Goal: Check status: Check status

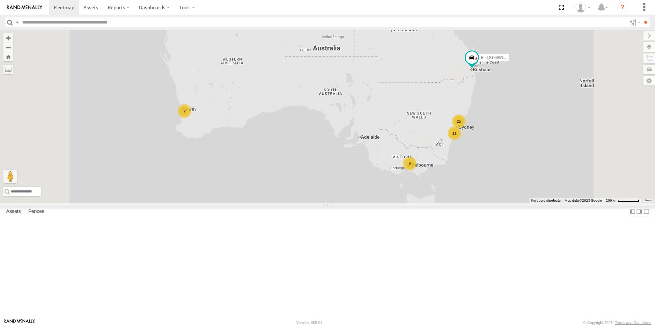
click at [416, 170] on div "9" at bounding box center [410, 164] width 14 height 14
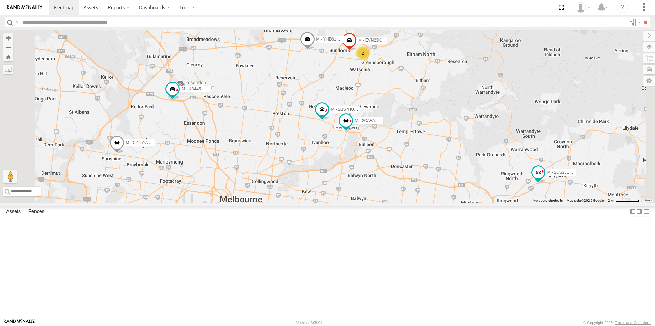
click at [544, 179] on span at bounding box center [538, 172] width 12 height 12
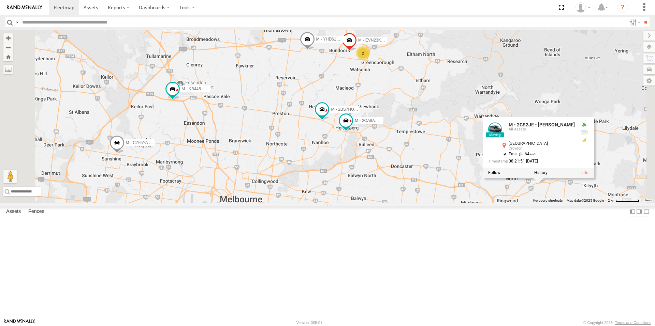
click at [614, 203] on div "B - DG93WL - [PERSON_NAME] M - EVN23K - [PERSON_NAME] 2 M - YHD61W - [PERSON_NA…" at bounding box center [327, 116] width 655 height 173
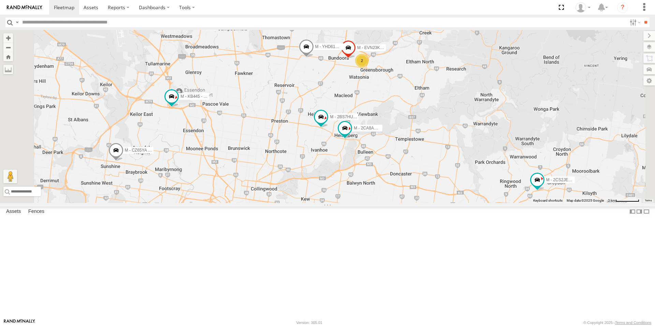
click at [434, 144] on div "B - DG93WL - [PERSON_NAME] M - EVN23K - [PERSON_NAME] 2 M - YHD61W - [PERSON_NA…" at bounding box center [327, 116] width 655 height 173
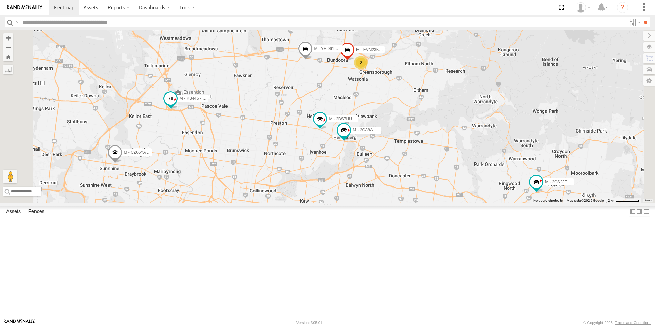
click at [177, 105] on span at bounding box center [170, 99] width 12 height 12
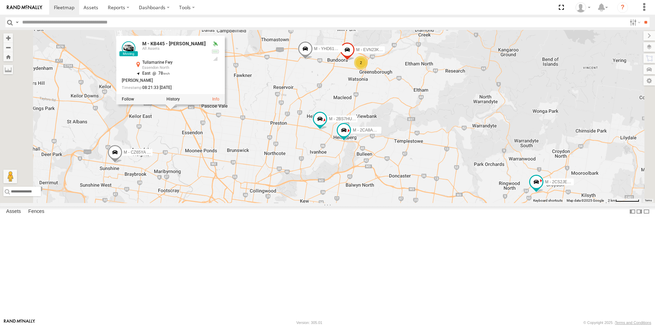
click at [250, 189] on div "B - DG93WL - [PERSON_NAME] M - EVN23K - [PERSON_NAME] 2 M - YHD61W - [PERSON_NA…" at bounding box center [327, 116] width 655 height 173
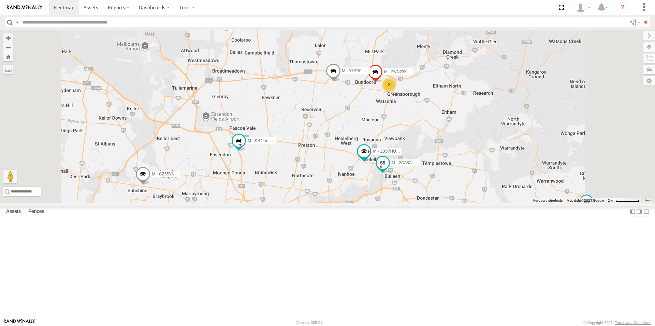
click at [389, 169] on span at bounding box center [382, 163] width 12 height 12
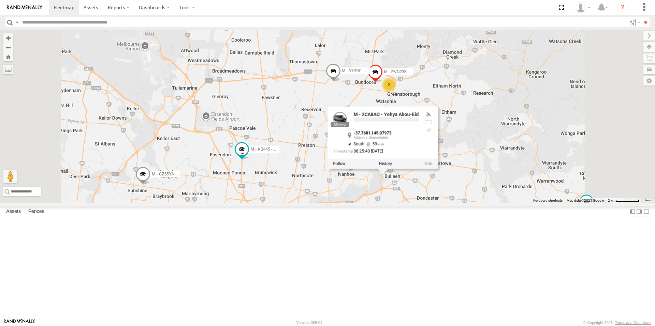
drag, startPoint x: 435, startPoint y: 252, endPoint x: 443, endPoint y: 242, distance: 12.4
click at [435, 203] on div "B - DG93WL - [PERSON_NAME] M - EVN23K - [PERSON_NAME] M - YHD61W - [PERSON_NAME…" at bounding box center [327, 116] width 655 height 173
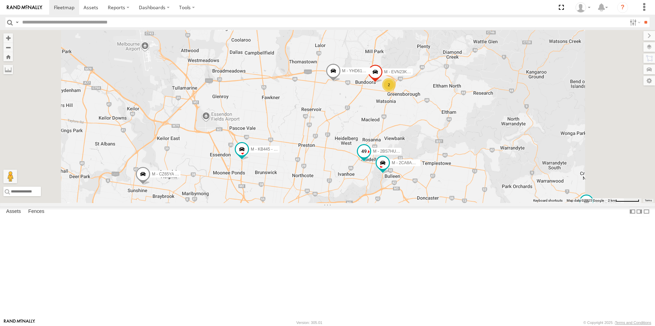
click at [370, 157] on span at bounding box center [364, 151] width 12 height 12
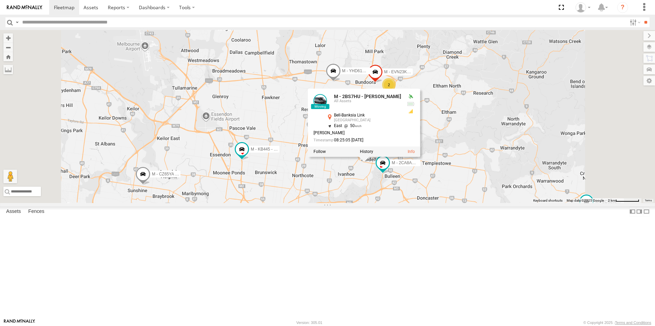
click at [447, 203] on div "B - DG93WL - [PERSON_NAME] M - EVN23K - [PERSON_NAME] M - YHD61W - [PERSON_NAME…" at bounding box center [327, 116] width 655 height 173
